Goal: Task Accomplishment & Management: Manage account settings

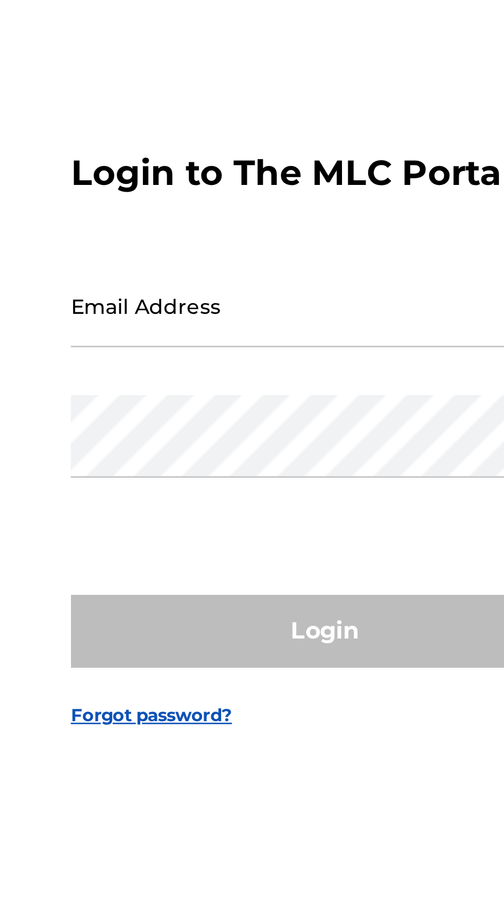
scroll to position [9, 0]
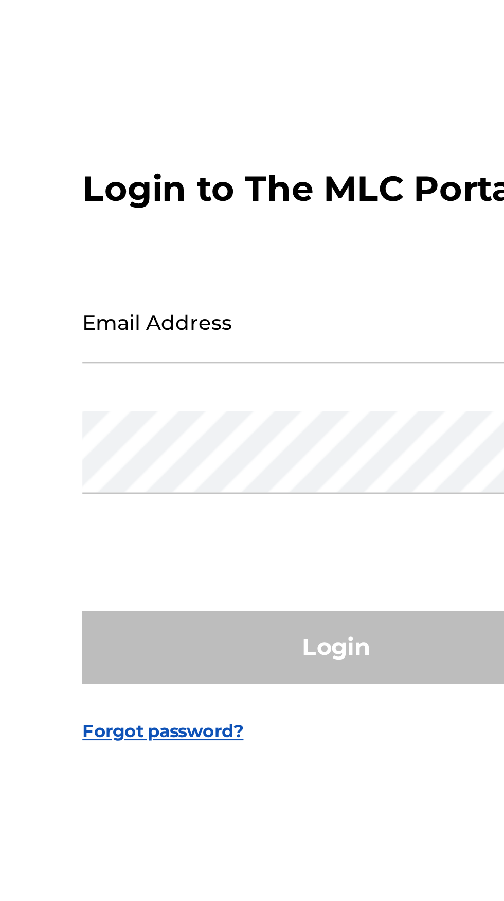
click at [251, 428] on input "Email Address" at bounding box center [249, 412] width 174 height 29
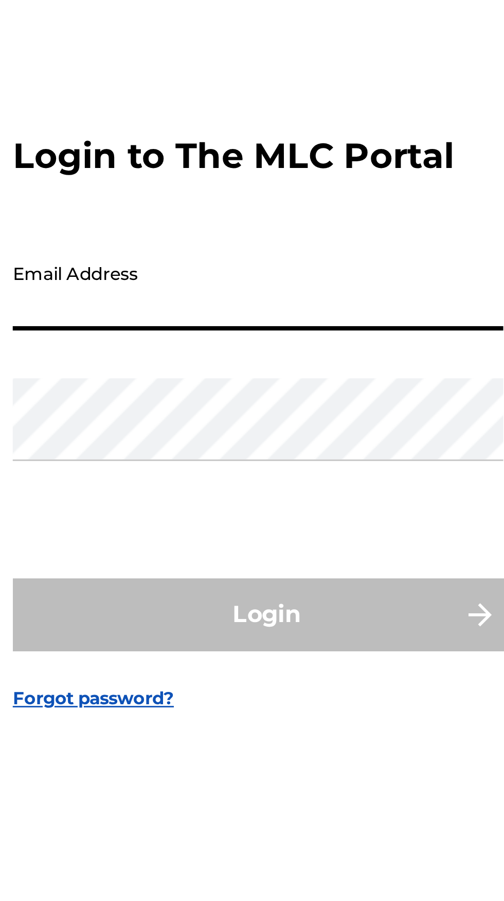
type input "[EMAIL_ADDRESS][DOMAIN_NAME]"
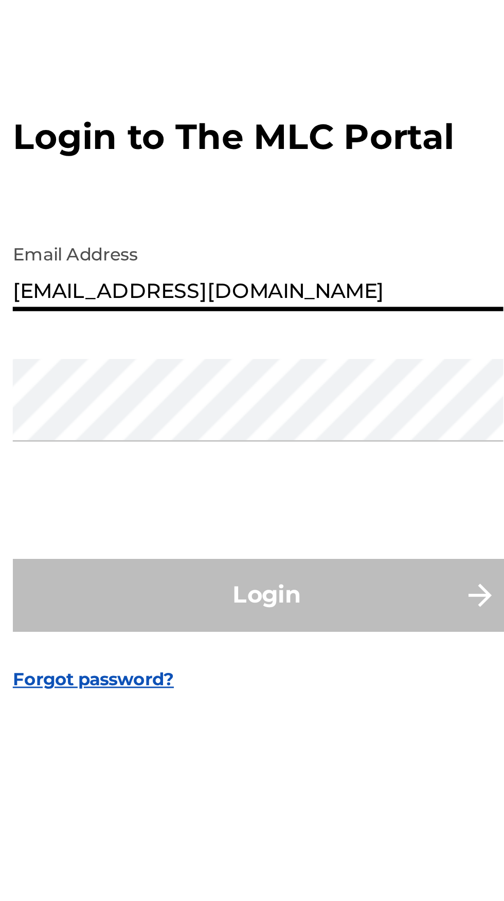
click at [272, 428] on input "[EMAIL_ADDRESS][DOMAIN_NAME]" at bounding box center [249, 412] width 174 height 29
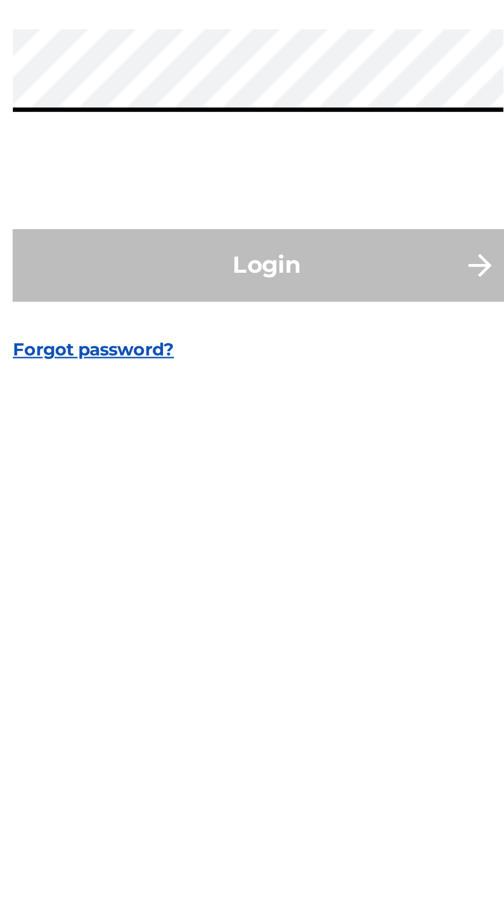
click at [276, 541] on div "Login" at bounding box center [252, 528] width 180 height 26
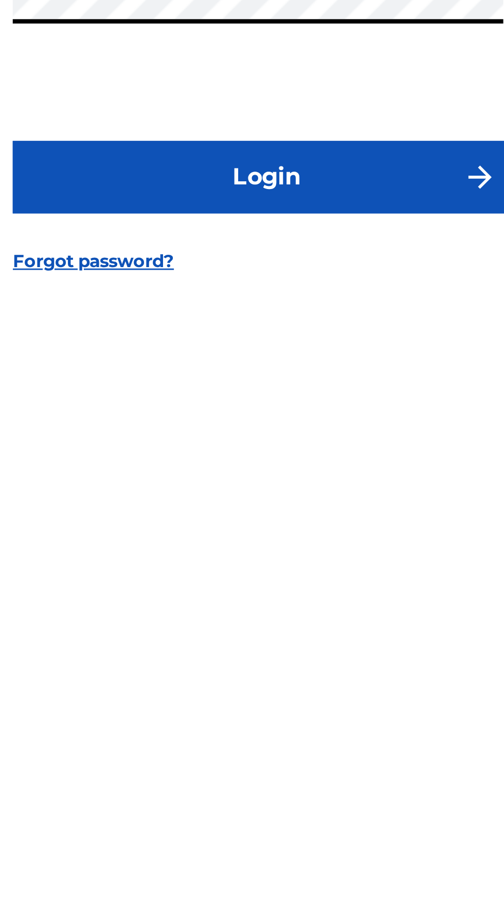
click at [264, 541] on button "Login" at bounding box center [252, 528] width 180 height 26
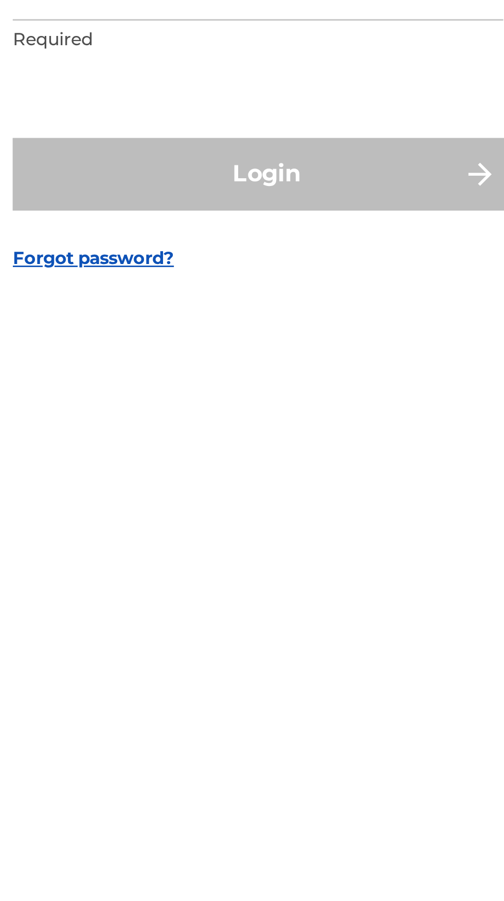
scroll to position [8, 0]
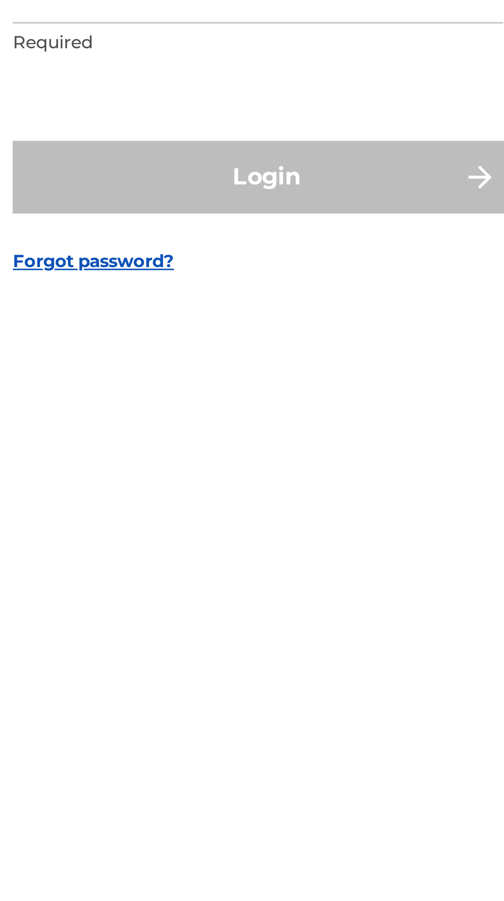
click at [248, 474] on input "Code" at bounding box center [249, 459] width 174 height 29
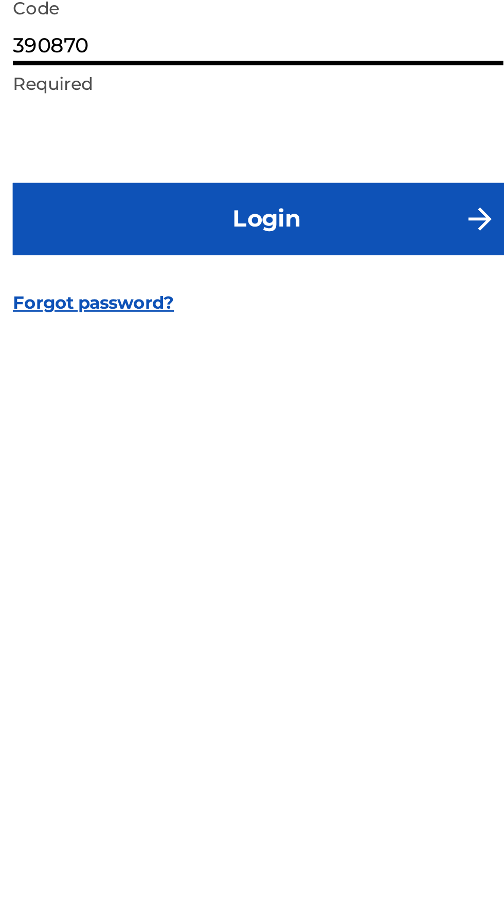
type input "390870"
click at [274, 541] on button "Login" at bounding box center [252, 528] width 180 height 26
